Goal: Task Accomplishment & Management: Manage account settings

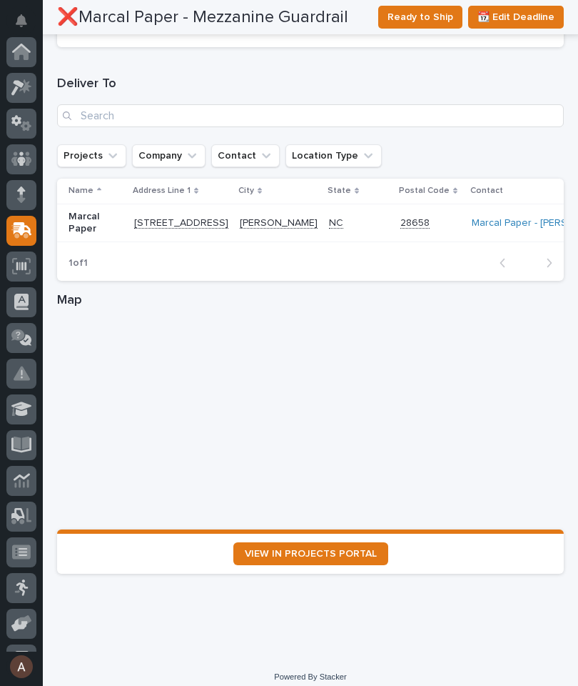
click at [29, 79] on icon at bounding box center [21, 87] width 21 height 16
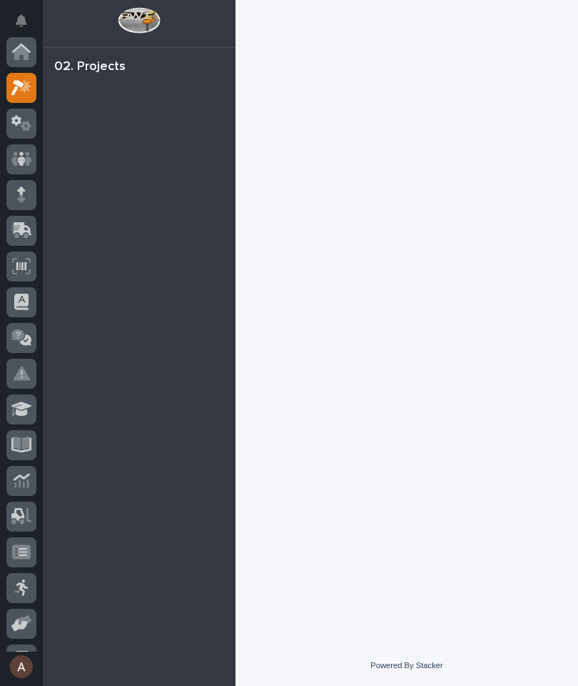
scroll to position [39, 0]
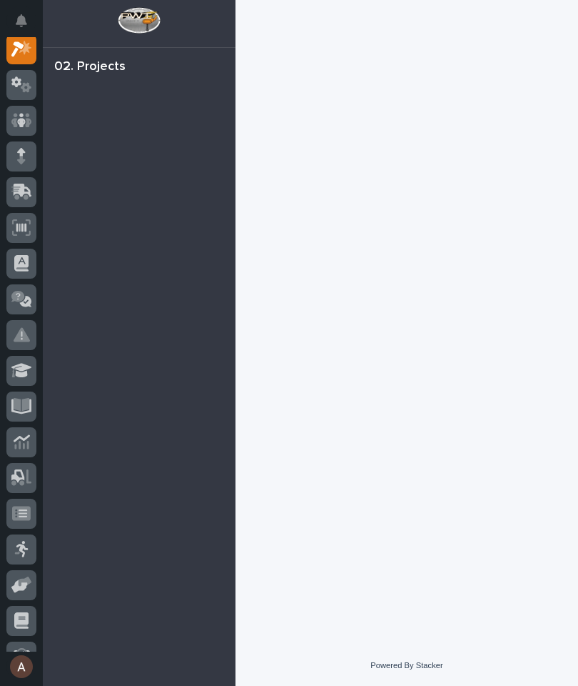
click at [21, 92] on icon at bounding box center [21, 84] width 21 height 16
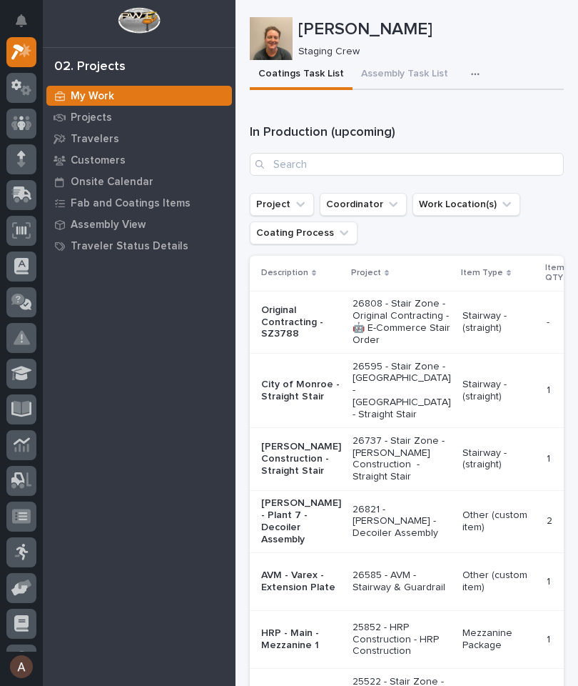
click at [471, 74] on icon "button" at bounding box center [475, 75] width 8 height 2
click at [449, 104] on button "Staging Task List" at bounding box center [433, 113] width 94 height 24
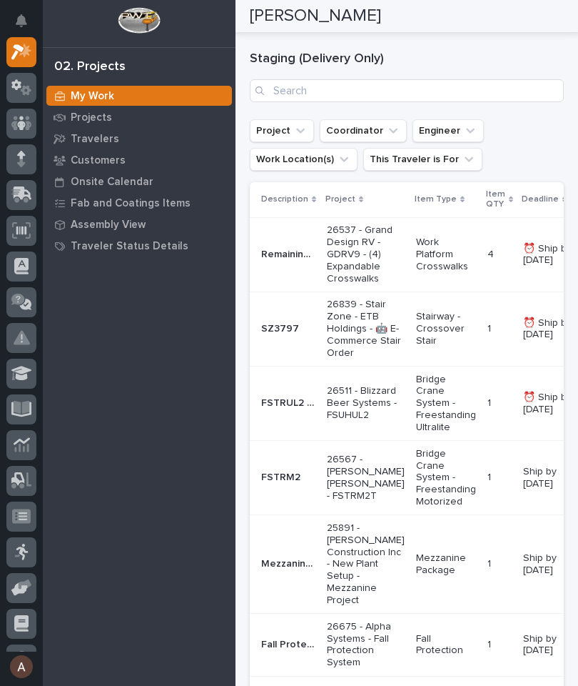
scroll to position [267, 0]
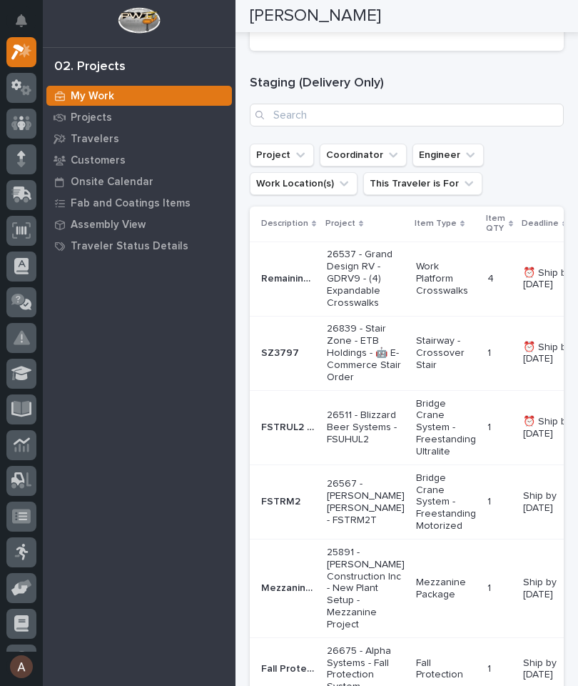
click at [497, 336] on td "1 1" at bounding box center [500, 353] width 36 height 74
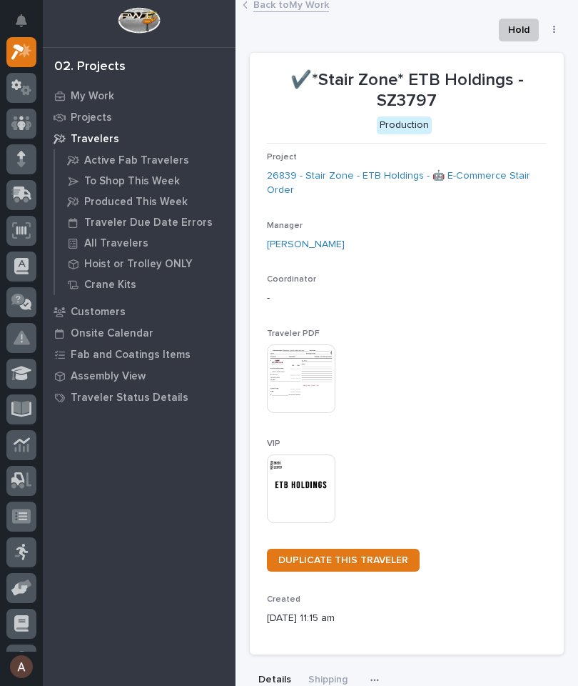
scroll to position [5, 0]
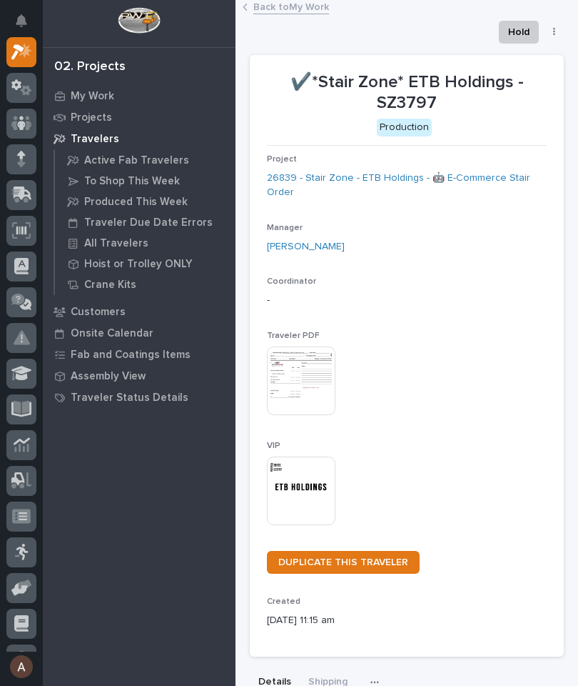
click at [434, 283] on div "Coordinator -" at bounding box center [407, 297] width 280 height 42
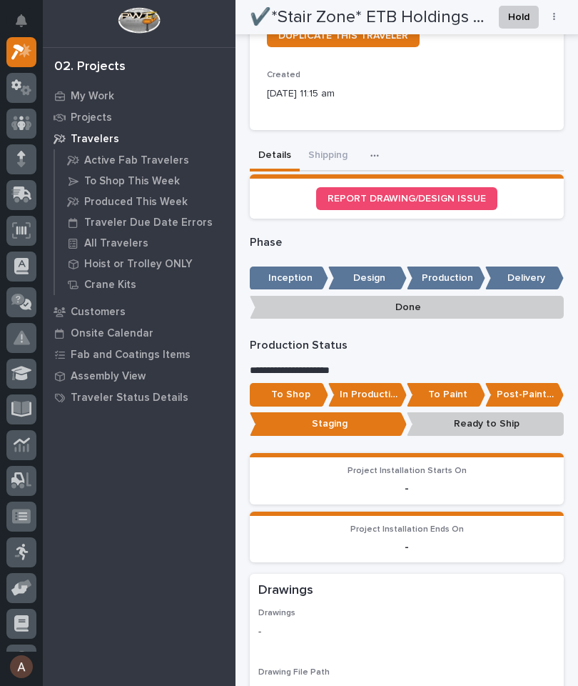
scroll to position [533, 0]
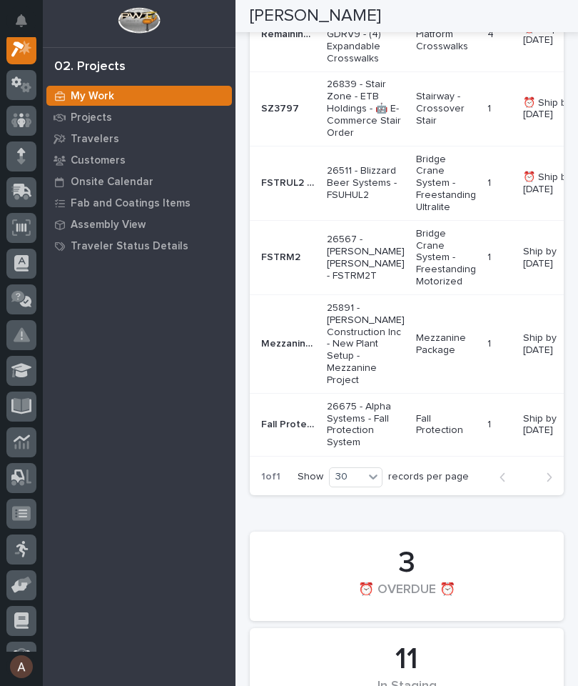
click at [446, 199] on p "Bridge Crane System - Freestanding Ultralite" at bounding box center [446, 184] width 60 height 60
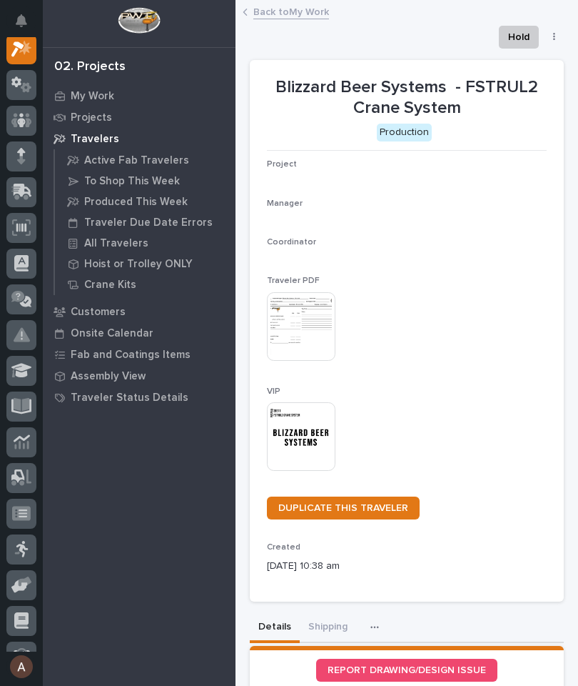
scroll to position [36, 0]
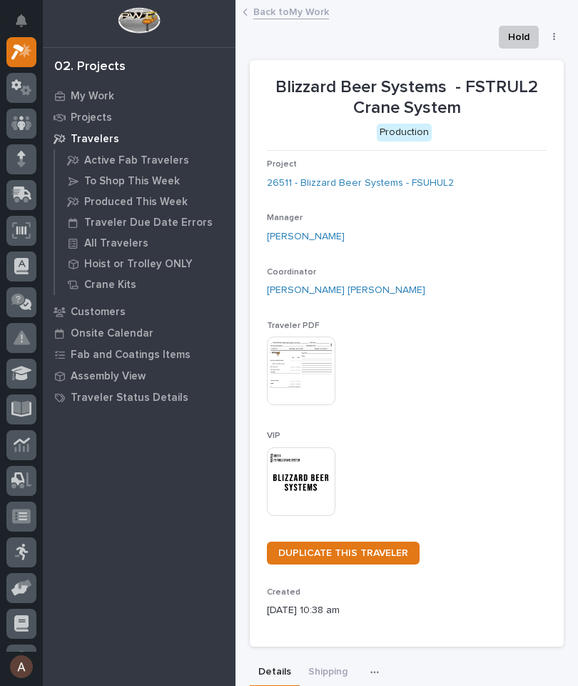
click at [313, 478] on img at bounding box center [301, 481] width 69 height 69
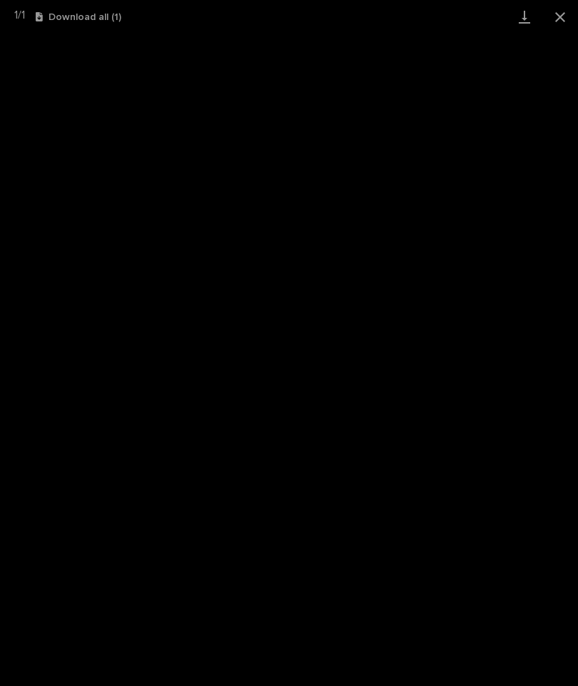
click at [521, 22] on link "Download" at bounding box center [525, 17] width 36 height 34
click at [567, 19] on button "Close gallery" at bounding box center [561, 17] width 36 height 34
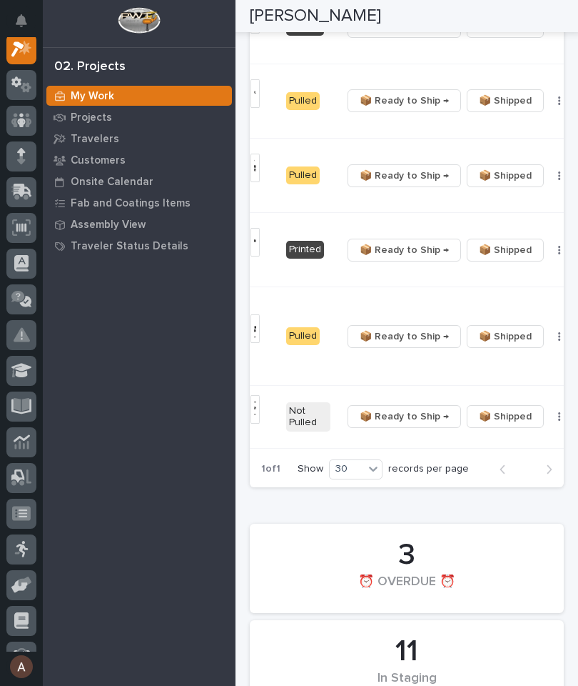
scroll to position [0, 431]
click at [394, 184] on span "📦 Ready to Ship →" at bounding box center [405, 175] width 89 height 17
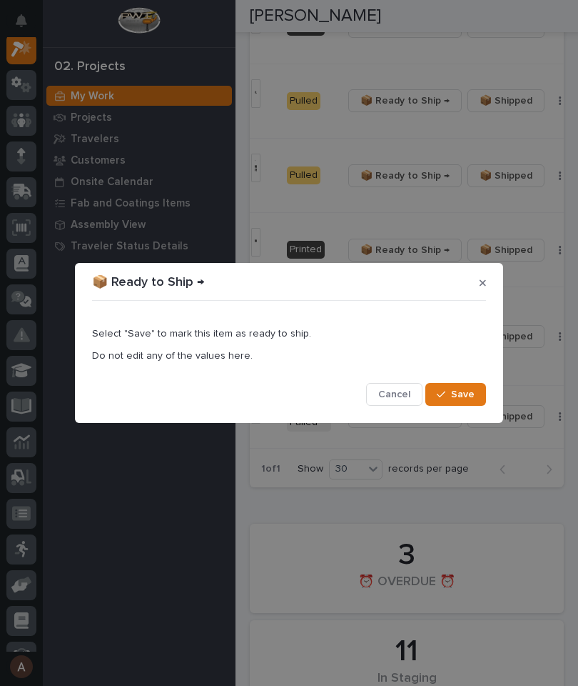
click at [459, 391] on span "Save" at bounding box center [463, 394] width 24 height 13
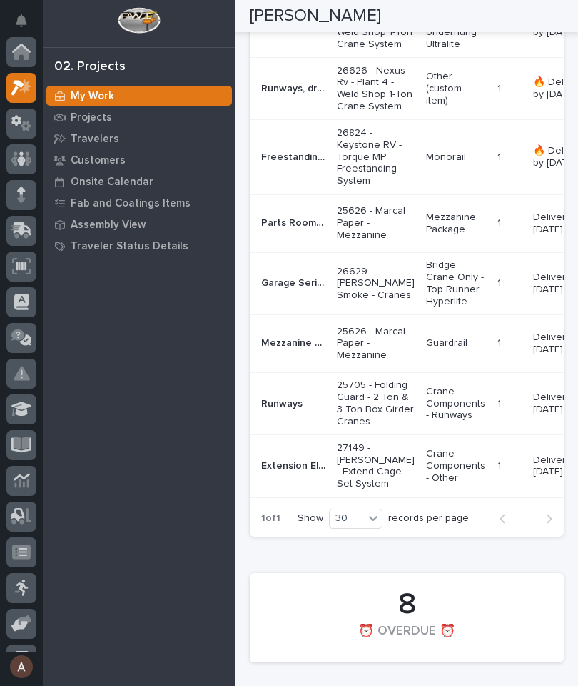
scroll to position [0, 0]
click at [22, 234] on icon at bounding box center [23, 229] width 19 height 14
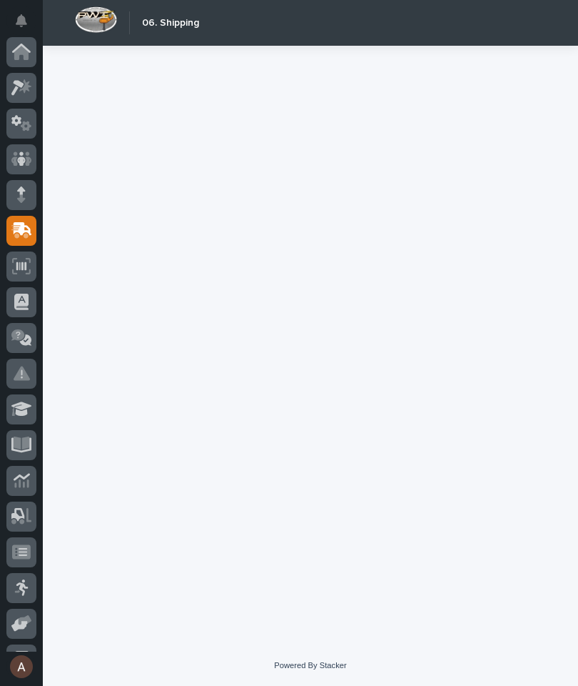
scroll to position [136, 0]
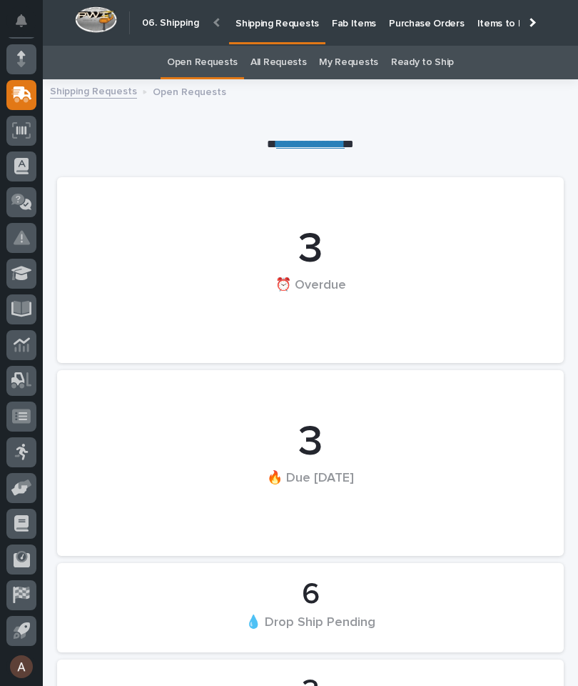
click at [351, 33] on link "Fab Items" at bounding box center [354, 22] width 57 height 44
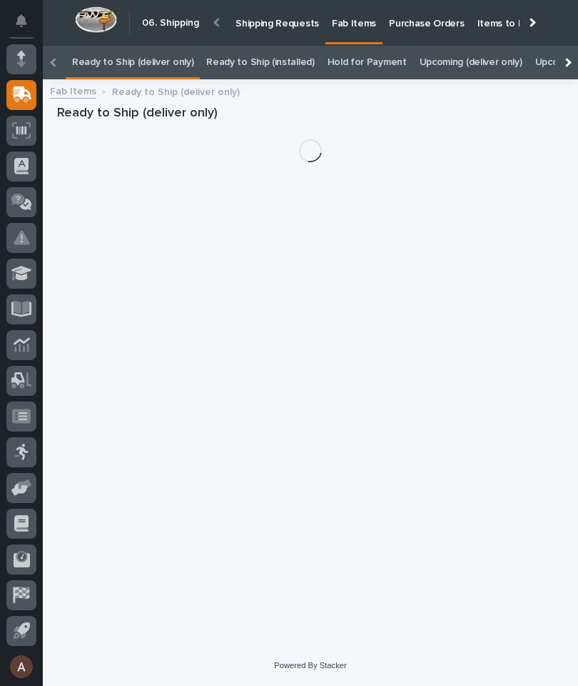
scroll to position [0, -154]
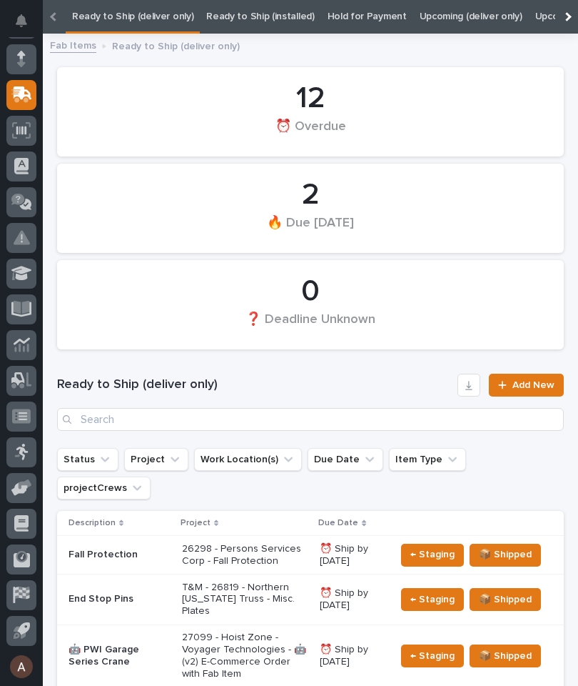
click at [571, 17] on div at bounding box center [567, 16] width 9 height 9
click at [578, 9] on div at bounding box center [567, 17] width 23 height 34
click at [352, 13] on link "All" at bounding box center [357, 17] width 10 height 34
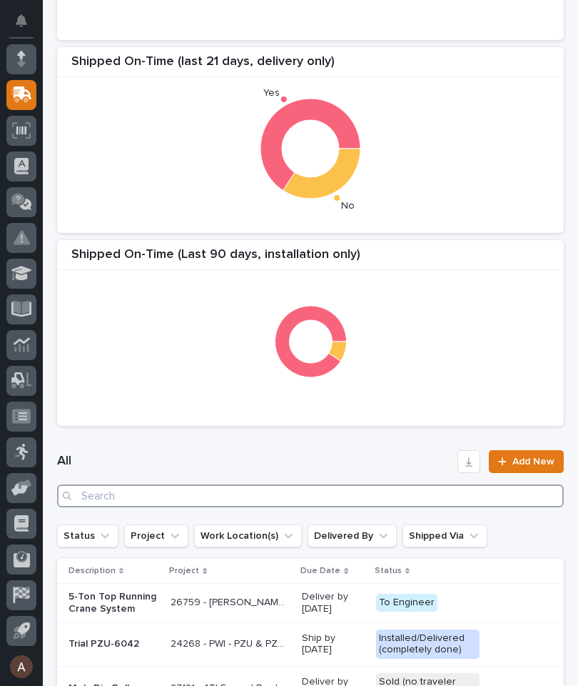
click at [401, 491] on input "Search" at bounding box center [310, 495] width 507 height 23
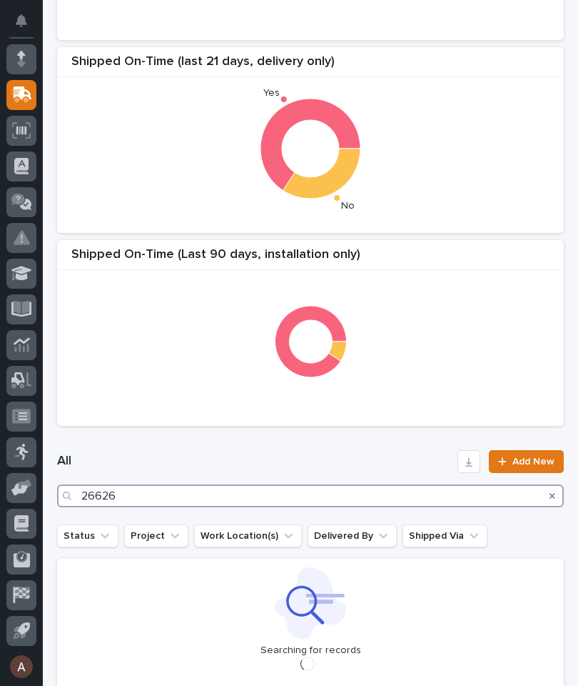
type input "26626"
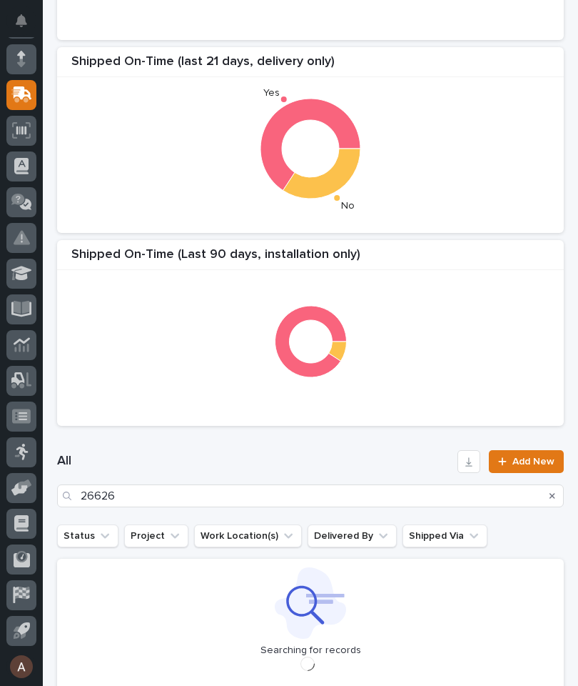
click at [457, 234] on div "Shipped On-Time (Last 90 Days, delivery only) Shipped On-Time (last 21 days, de…" at bounding box center [310, 140] width 521 height 586
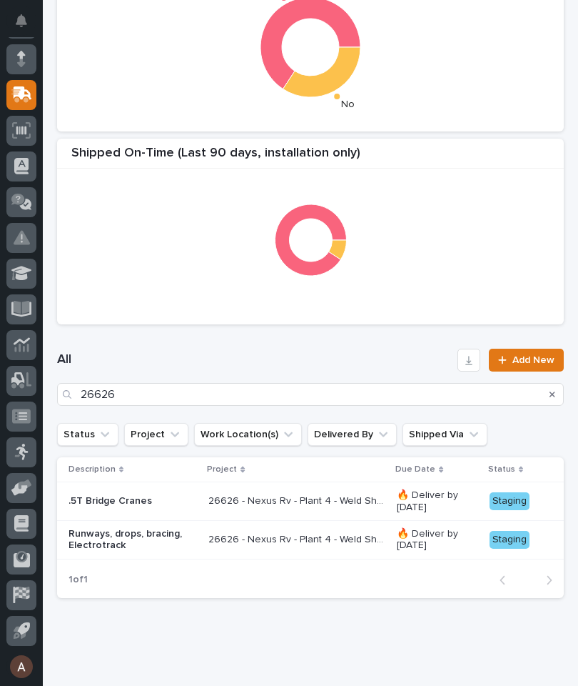
click at [151, 507] on div ".5T Bridge Cranes" at bounding box center [133, 501] width 129 height 24
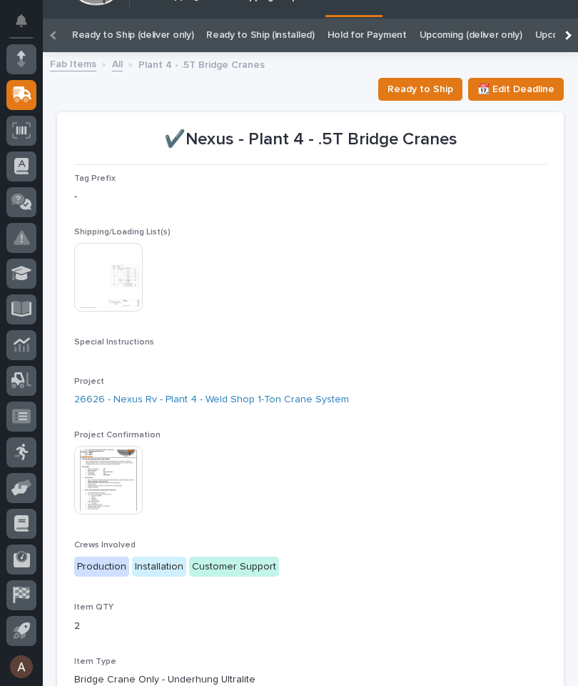
click at [423, 453] on div "This file cannot be opened Download File" at bounding box center [310, 481] width 473 height 71
click at [118, 476] on img at bounding box center [108, 480] width 69 height 69
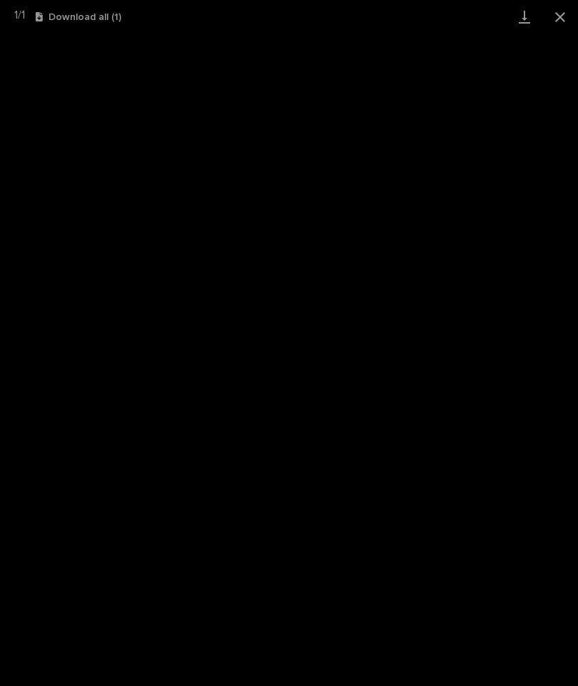
click at [526, 16] on link "Download" at bounding box center [525, 17] width 36 height 34
click at [568, 25] on button "Close gallery" at bounding box center [561, 17] width 36 height 34
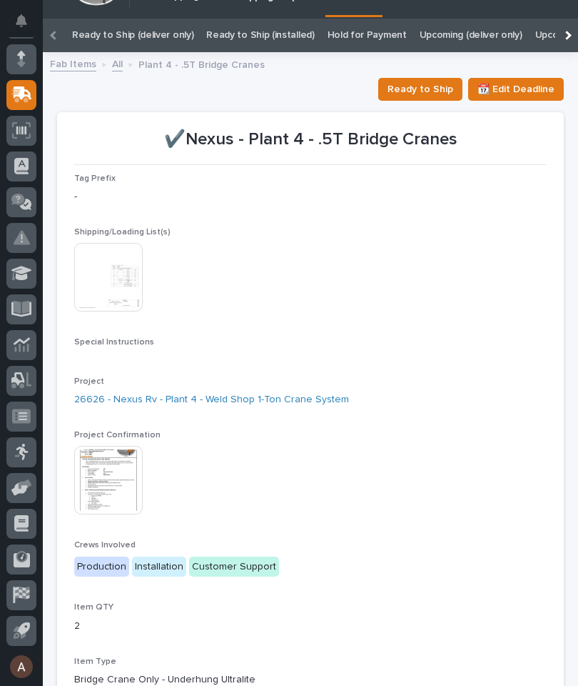
click at [424, 88] on span "Ready to Ship" at bounding box center [421, 89] width 66 height 17
